Goal: Task Accomplishment & Management: Manage account settings

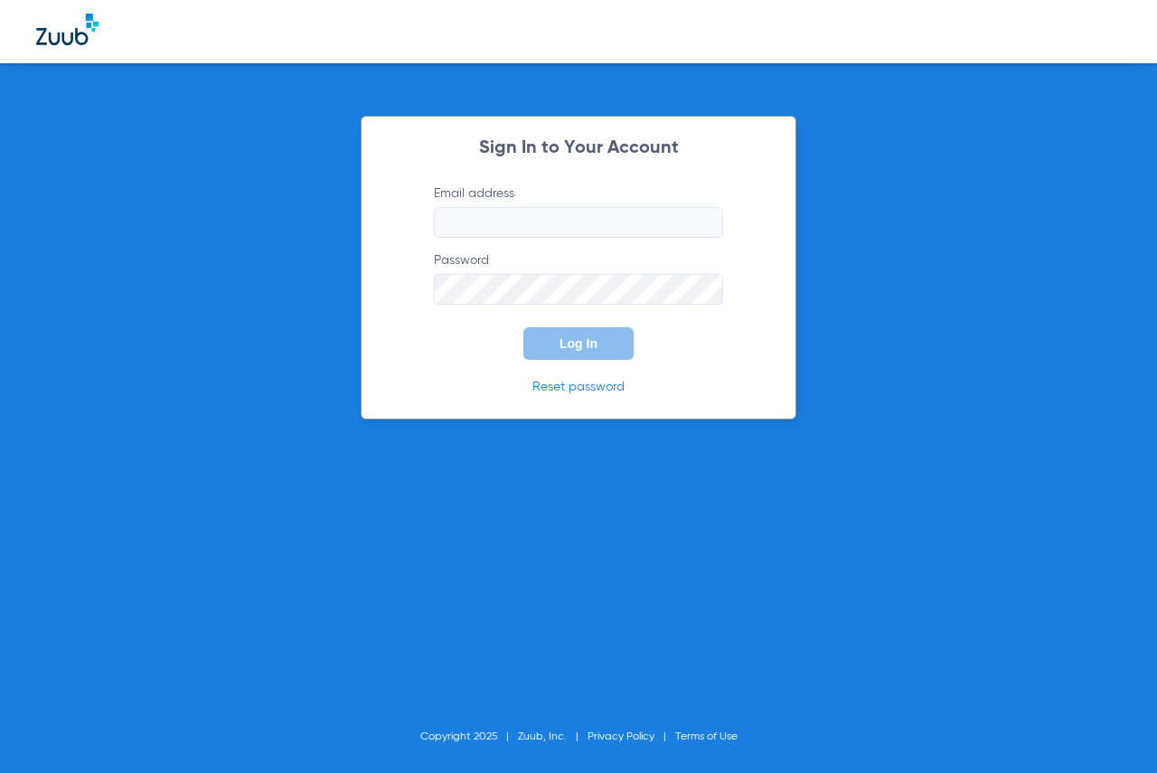
type input "[EMAIL_ADDRESS][DOMAIN_NAME]"
click at [595, 358] on button "Log In" at bounding box center [578, 343] width 110 height 33
type input "[EMAIL_ADDRESS][DOMAIN_NAME]"
click at [584, 345] on span "Log In" at bounding box center [578, 343] width 38 height 14
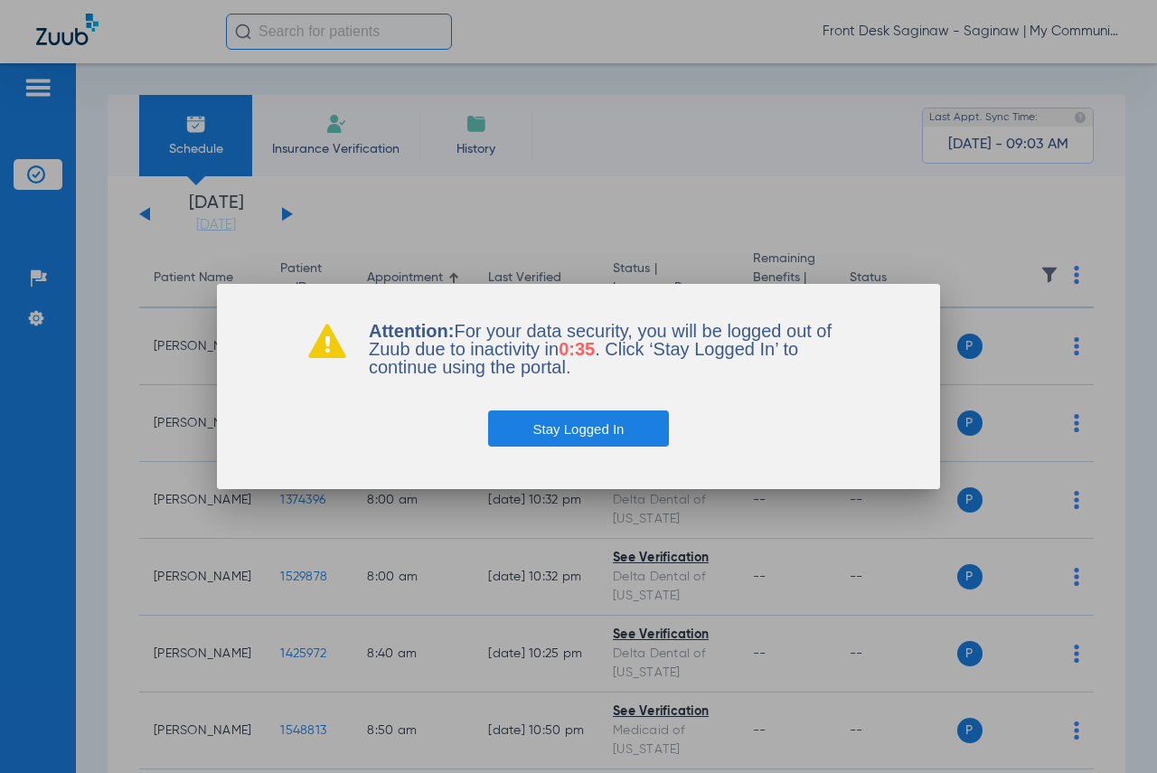
click at [525, 435] on button "Stay Logged In" at bounding box center [579, 428] width 182 height 36
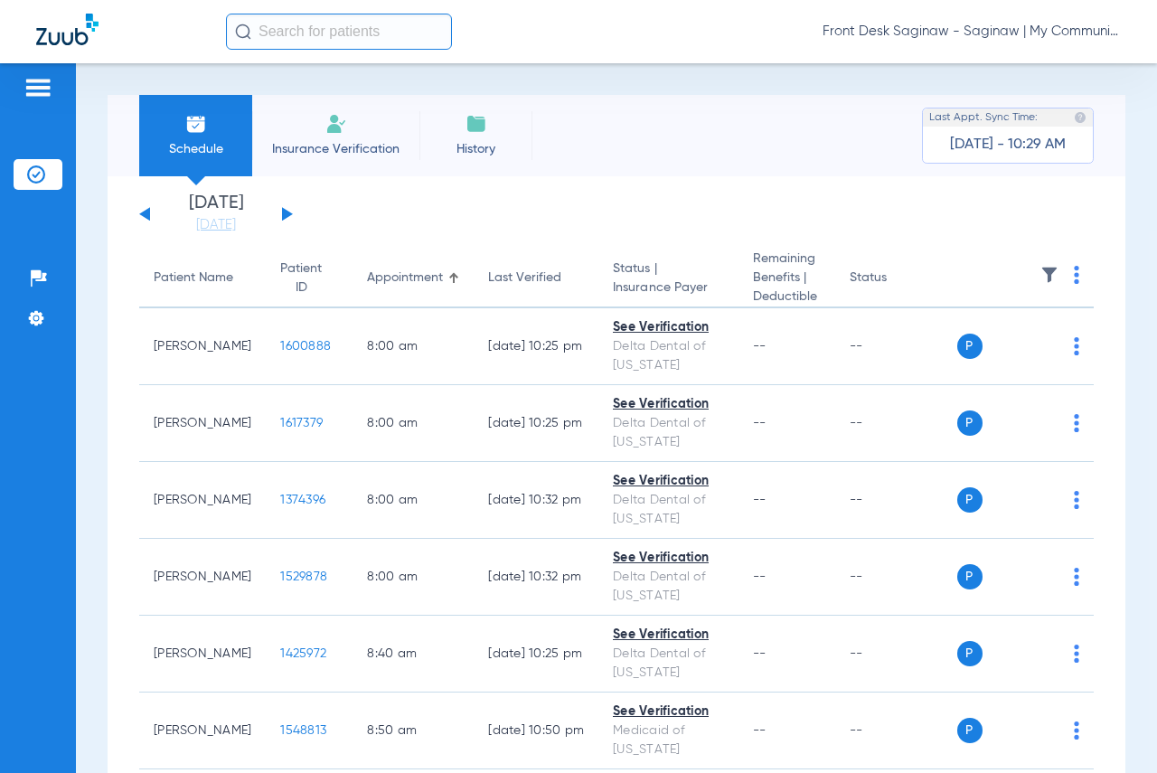
click at [337, 39] on input "text" at bounding box center [339, 32] width 226 height 36
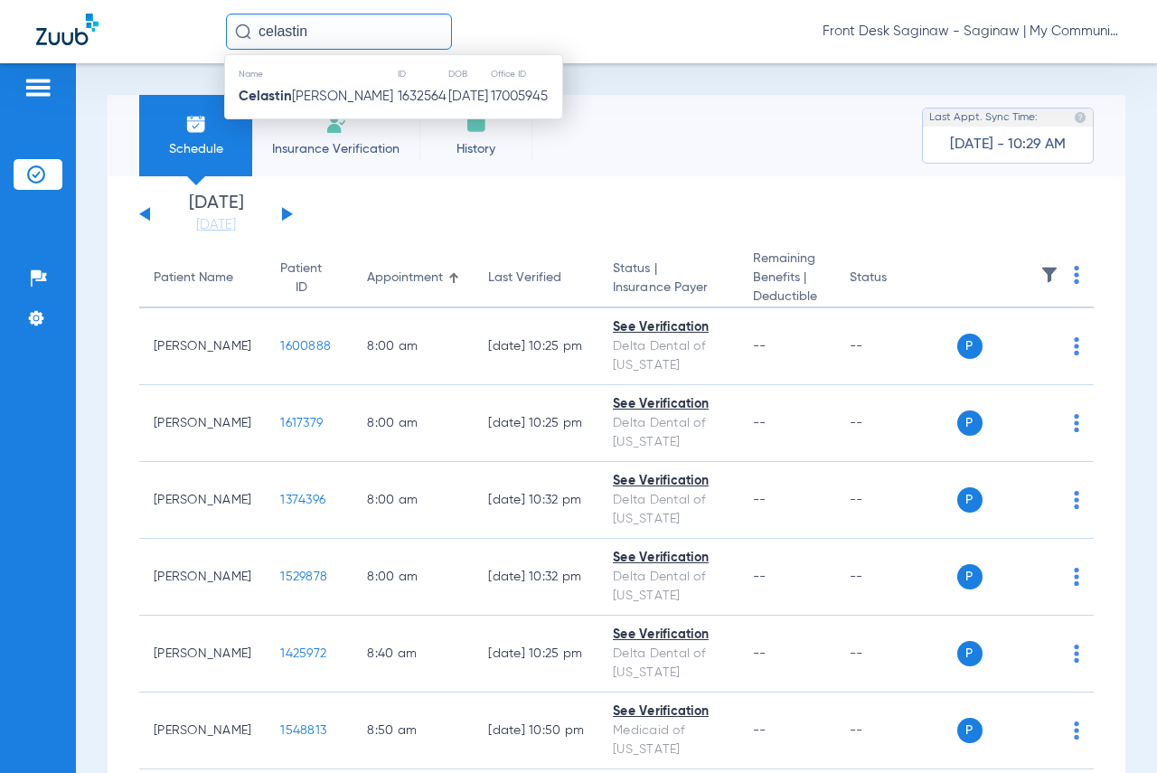
type input "celastin"
drag, startPoint x: 324, startPoint y: 35, endPoint x: 235, endPoint y: 35, distance: 89.5
click at [235, 35] on div "celastin" at bounding box center [339, 32] width 226 height 36
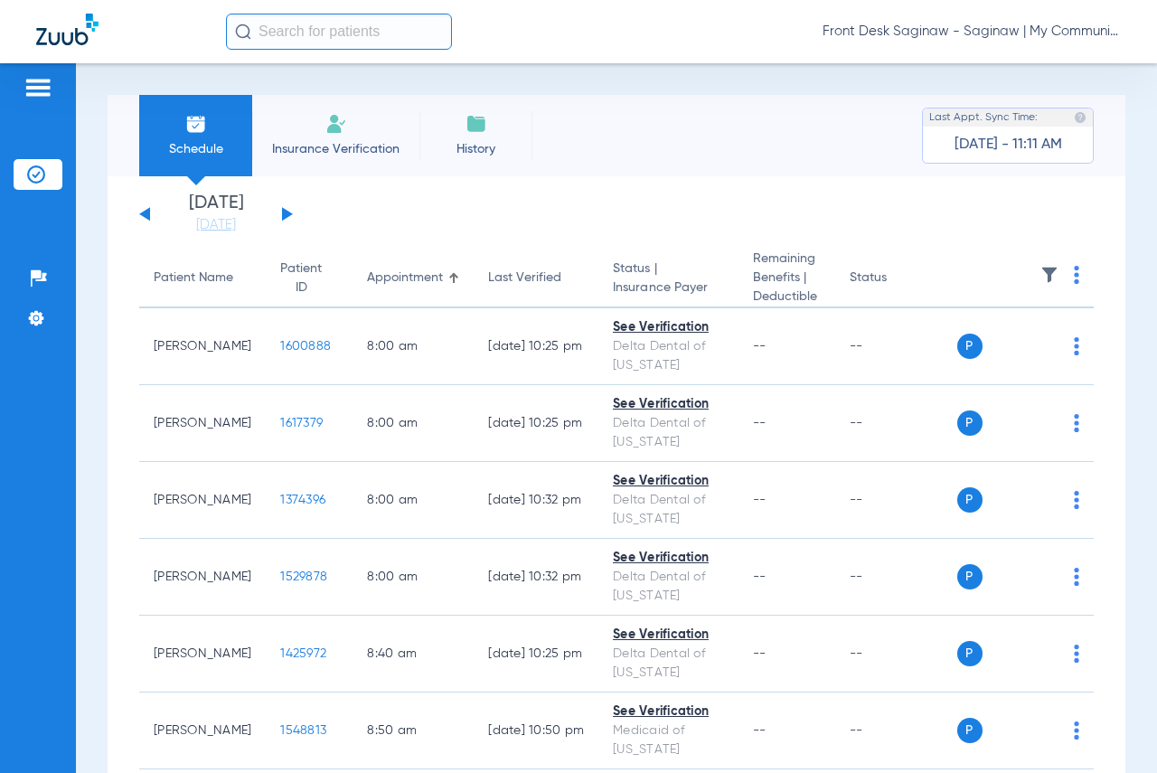
click at [293, 210] on app-single-date-navigator "[DATE] [DATE] [DATE] [DATE] [DATE] [DATE] [DATE] [DATE] [DATE] [DATE] [DATE] [D…" at bounding box center [616, 214] width 954 height 40
click at [285, 223] on div "[DATE] [DATE] [DATE] [DATE] [DATE] [DATE] [DATE] [DATE] [DATE] [DATE] [DATE] [D…" at bounding box center [216, 214] width 154 height 40
click at [285, 218] on button at bounding box center [287, 214] width 11 height 14
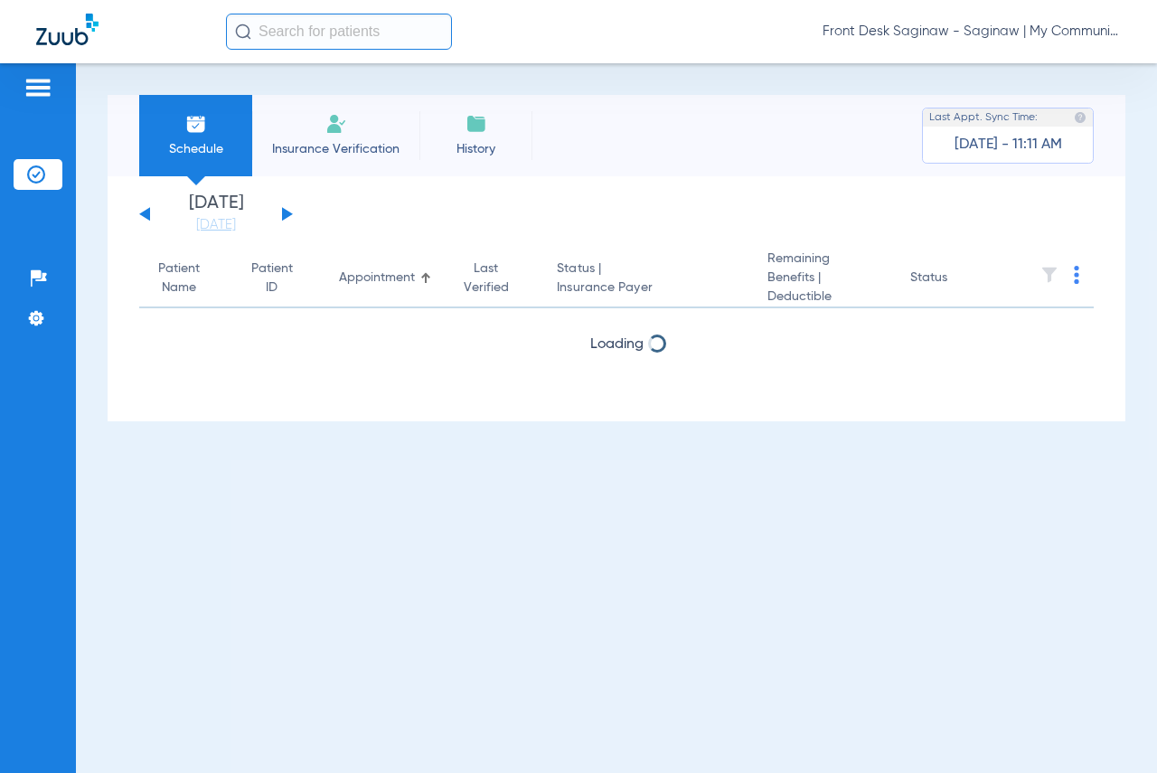
click at [285, 218] on button at bounding box center [287, 214] width 11 height 14
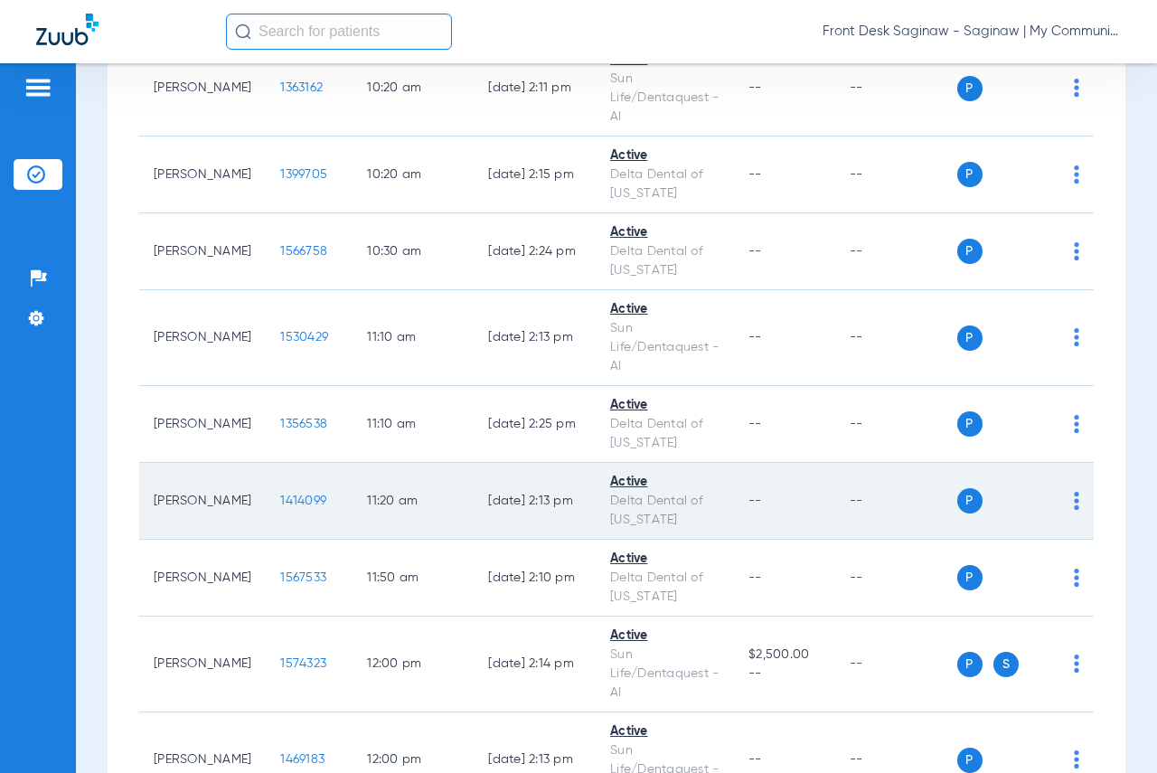
scroll to position [1265, 0]
